Goal: Check status: Check status

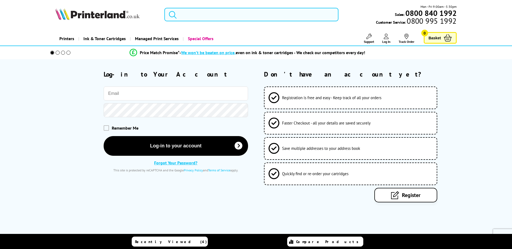
type input "[EMAIL_ADDRESS][DOMAIN_NAME]"
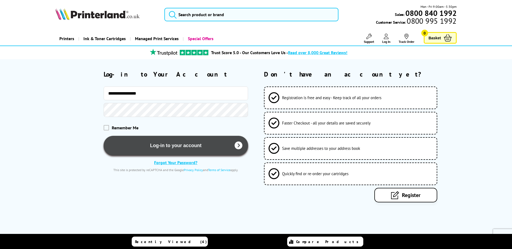
click at [149, 139] on button "Log-in to your account" at bounding box center [176, 146] width 144 height 20
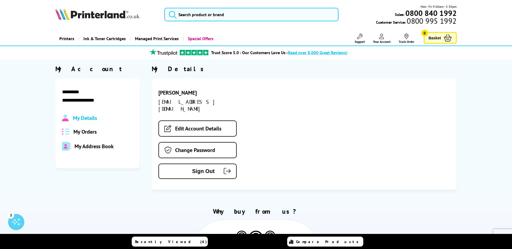
click at [92, 131] on span "My Orders" at bounding box center [84, 131] width 23 height 7
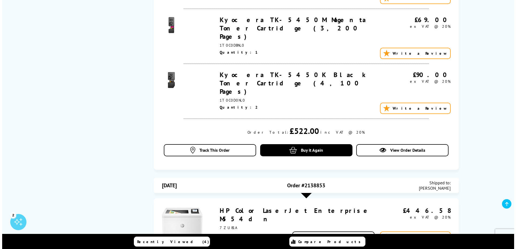
scroll to position [216, 0]
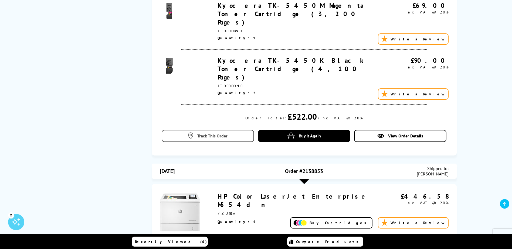
click at [208, 133] on span "Track This Order" at bounding box center [212, 135] width 30 height 5
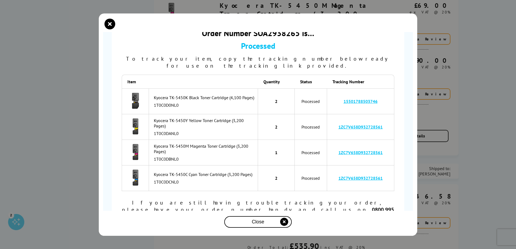
scroll to position [29, 0]
click at [350, 124] on link "1ZC7V658D932728561" at bounding box center [360, 126] width 44 height 5
drag, startPoint x: 383, startPoint y: 119, endPoint x: 330, endPoint y: 120, distance: 53.4
click at [330, 120] on td "1ZC7V658D932728561" at bounding box center [360, 127] width 67 height 26
drag, startPoint x: 330, startPoint y: 120, endPoint x: 343, endPoint y: 121, distance: 13.8
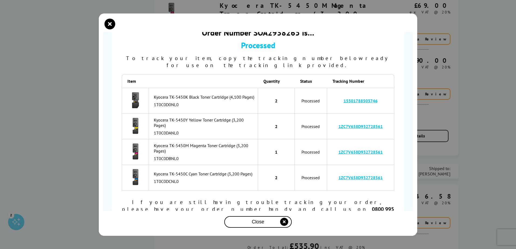
copy link "1ZC7V658D932728561"
